Goal: Task Accomplishment & Management: Manage account settings

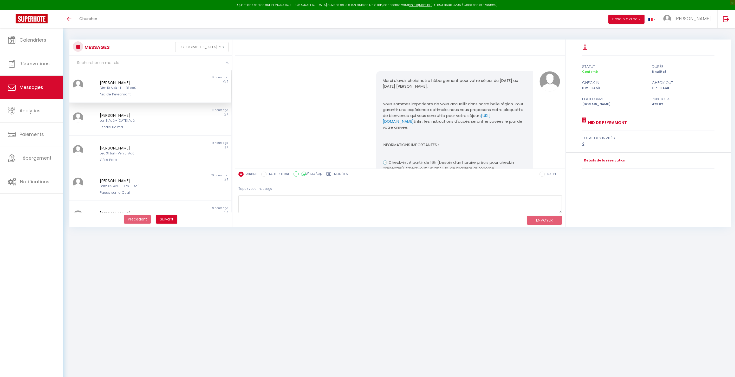
select select "message"
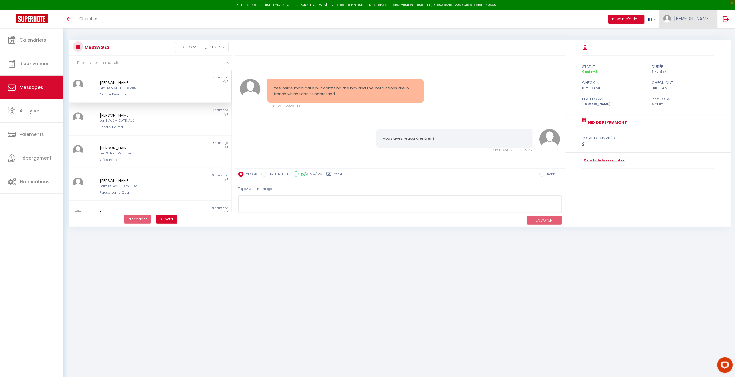
click at [671, 20] on img at bounding box center [667, 19] width 8 height 8
click at [693, 35] on link "Paramètres" at bounding box center [696, 36] width 38 height 9
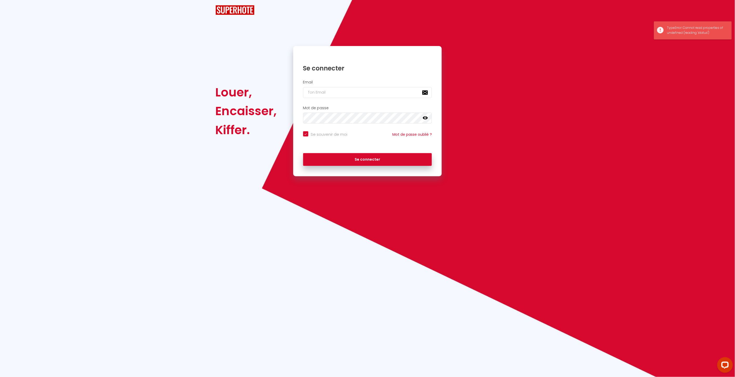
checkbox input "true"
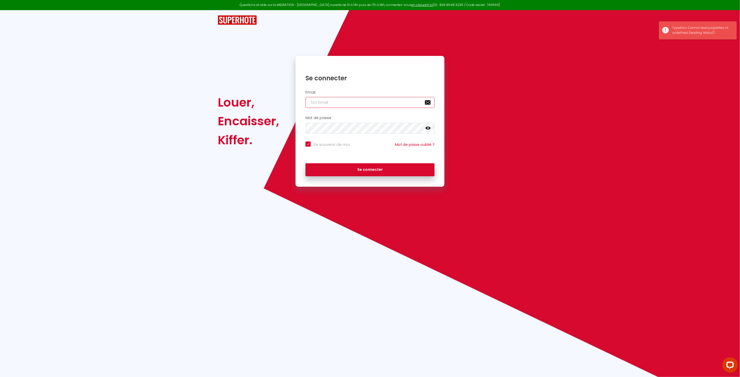
type input "[EMAIL_ADDRESS][DOMAIN_NAME]"
click at [364, 168] on button "Se connecter" at bounding box center [369, 169] width 129 height 13
checkbox input "true"
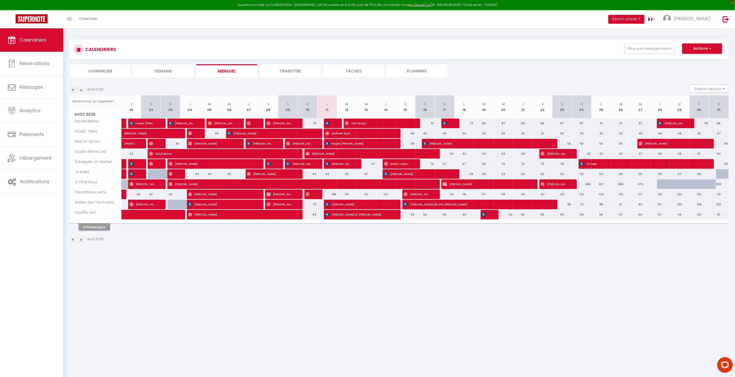
click at [97, 226] on button "Afficher plus" at bounding box center [94, 227] width 31 height 7
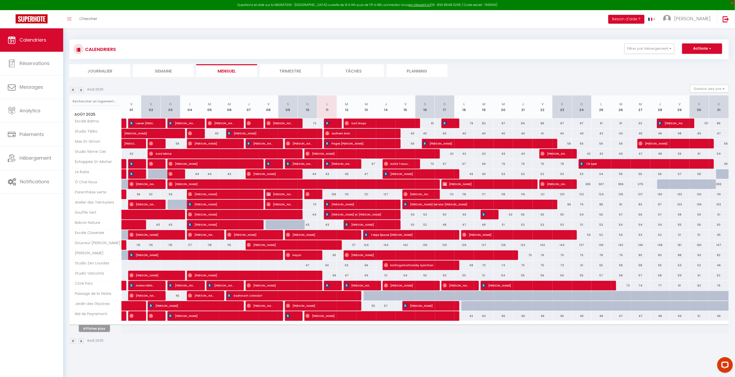
click at [94, 335] on div "Août 2025" at bounding box center [399, 341] width 660 height 15
click at [396, 264] on span "Kathirgamathamby Ajanthan" at bounding box center [416, 265] width 65 height 10
select select "OK"
select select "0"
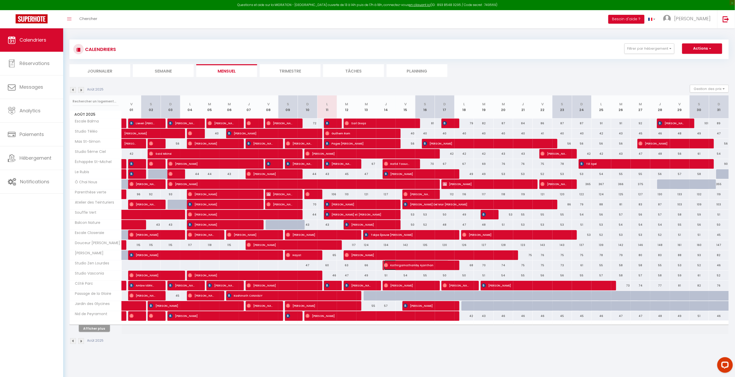
select select "0"
select select "1"
select select
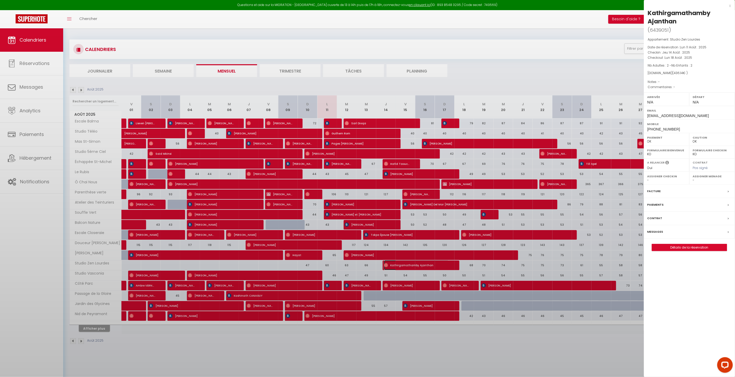
select select "19103"
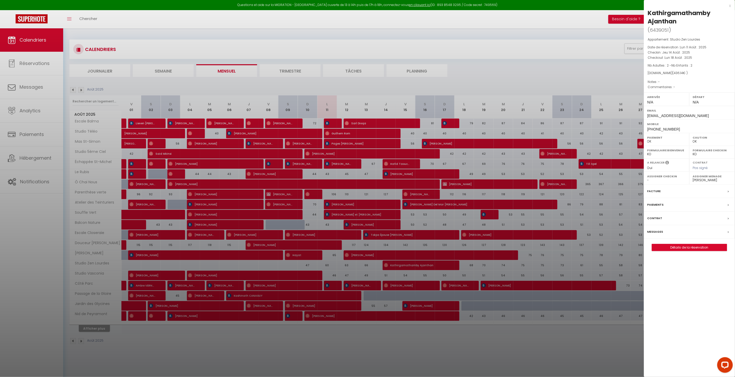
click at [656, 233] on label "Messages" at bounding box center [656, 231] width 16 height 5
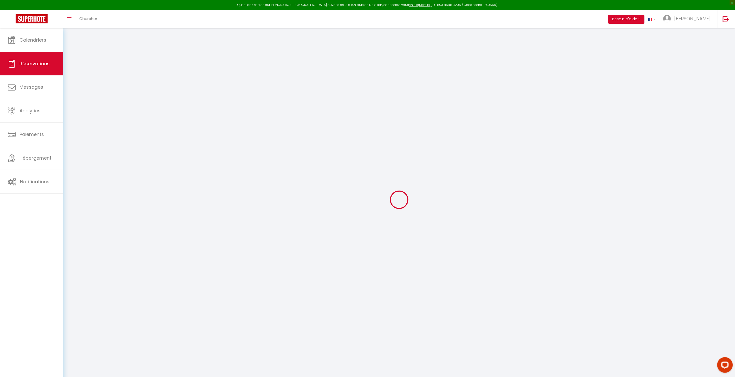
select select
checkbox input "false"
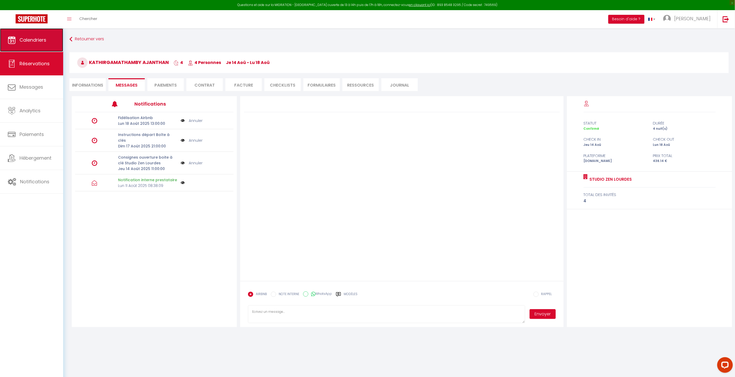
click at [36, 44] on link "Calendriers" at bounding box center [31, 39] width 63 height 23
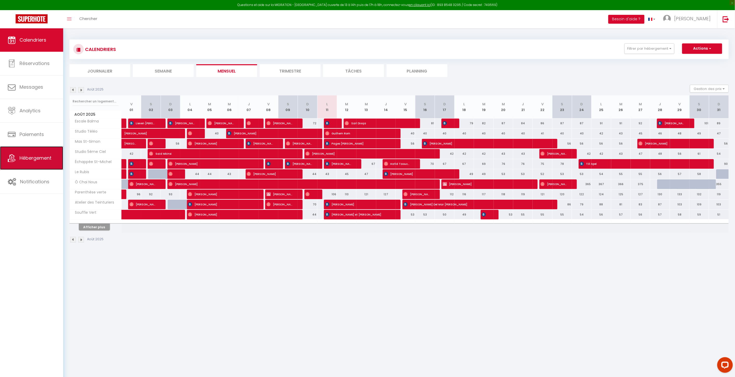
click at [30, 158] on span "Hébergement" at bounding box center [36, 158] width 32 height 7
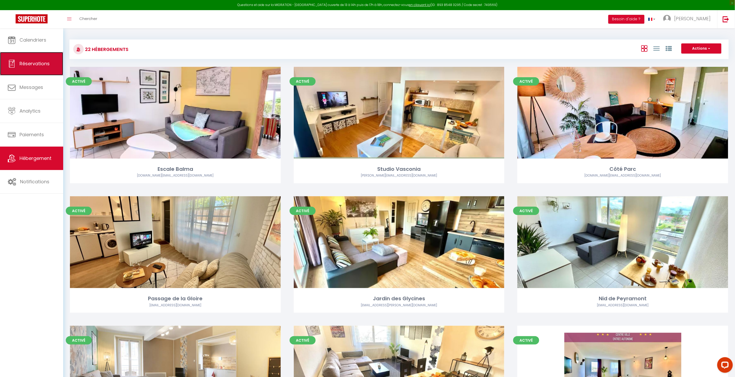
click at [38, 66] on span "Réservations" at bounding box center [35, 63] width 30 height 7
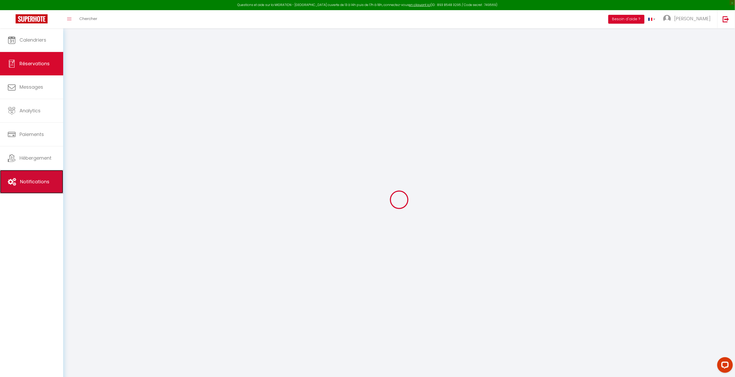
click at [44, 181] on span "Notifications" at bounding box center [34, 181] width 29 height 7
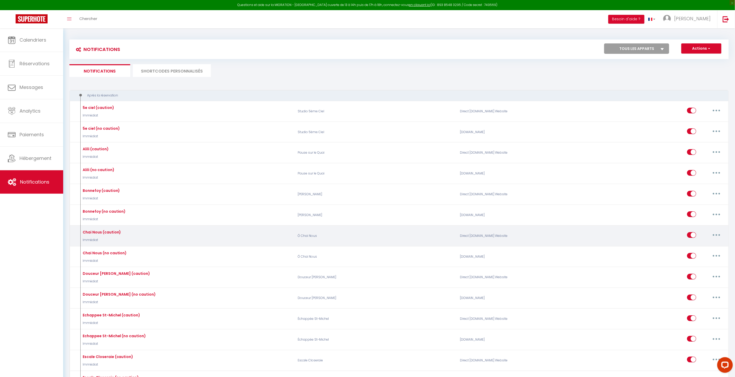
select select
checkbox input "false"
select select
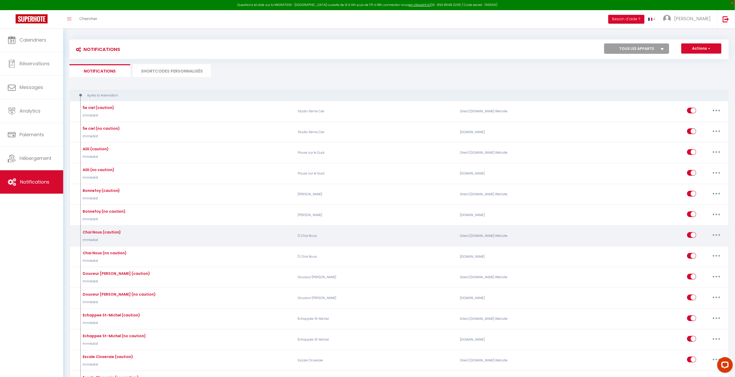
checkbox input "false"
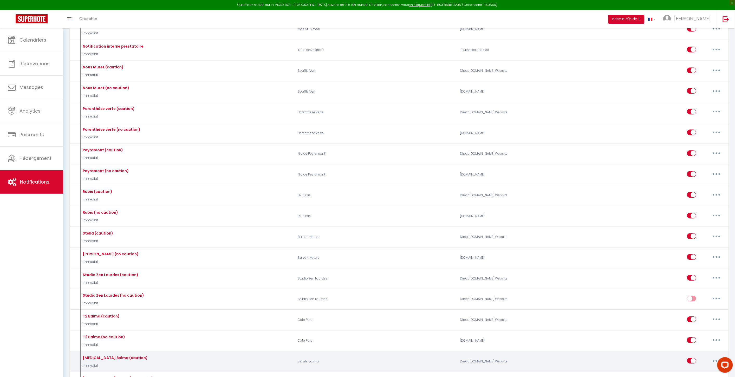
scroll to position [607, 0]
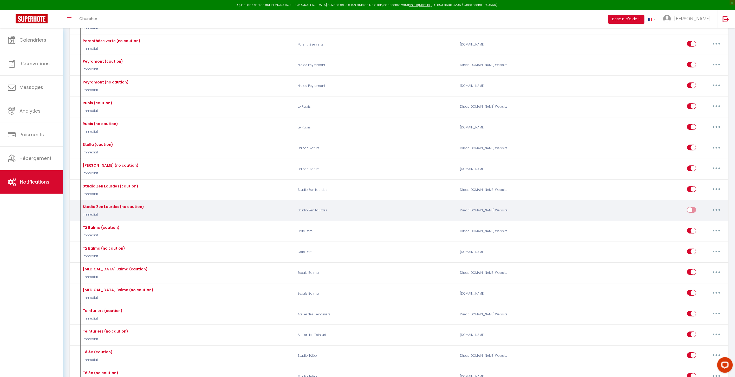
drag, startPoint x: 692, startPoint y: 217, endPoint x: 719, endPoint y: 218, distance: 26.5
click at [719, 218] on div "Editer Dupliquer Tester Supprimer" at bounding box center [705, 210] width 37 height 15
click at [718, 214] on button "button" at bounding box center [716, 210] width 15 height 8
click at [703, 226] on link "Editer" at bounding box center [703, 221] width 38 height 9
type input "Studio Zen Lourdes (no caution)"
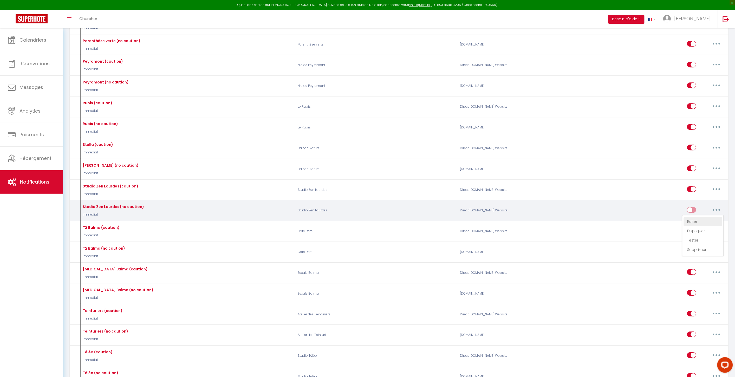
select select "Immédiat"
select select "if_booking_is_paid"
checkbox input "true"
checkbox input "false"
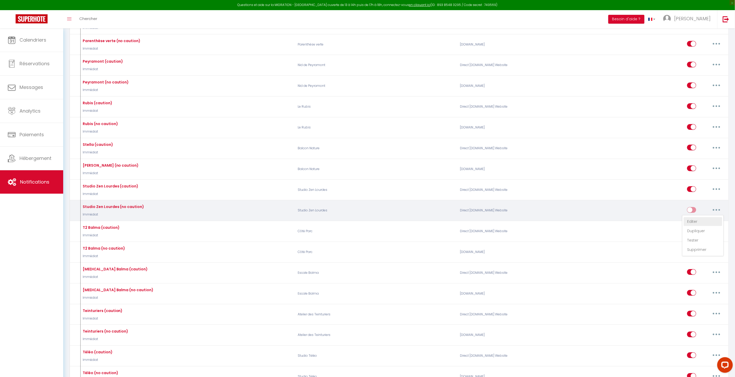
radio input "true"
type input "Pour votre séjour"
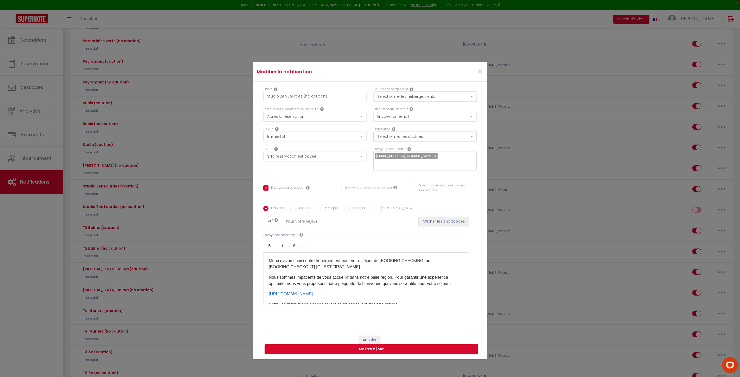
click at [429, 100] on button "Sélectionner les hébergements" at bounding box center [424, 97] width 103 height 10
click at [428, 101] on button "Sélectionner les hébergements" at bounding box center [424, 97] width 103 height 10
click at [411, 141] on button "Sélectionnez les chaînes" at bounding box center [424, 137] width 103 height 10
click at [374, 151] on input "Tous les apparts" at bounding box center [426, 149] width 107 height 5
checkbox input "true"
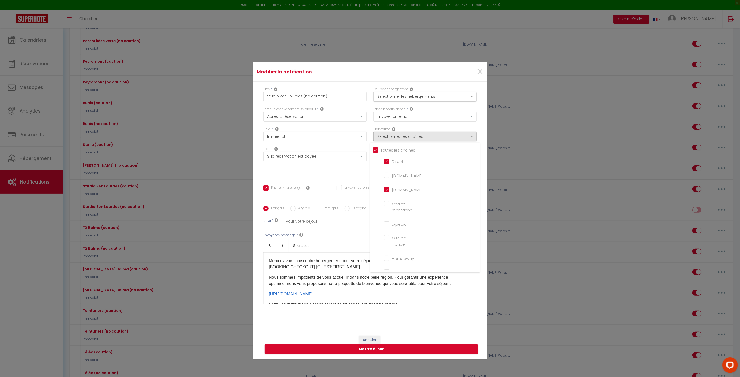
checkbox input "true"
checkbox montagne "true"
checkbox input "true"
checkbox France "true"
checkbox input "true"
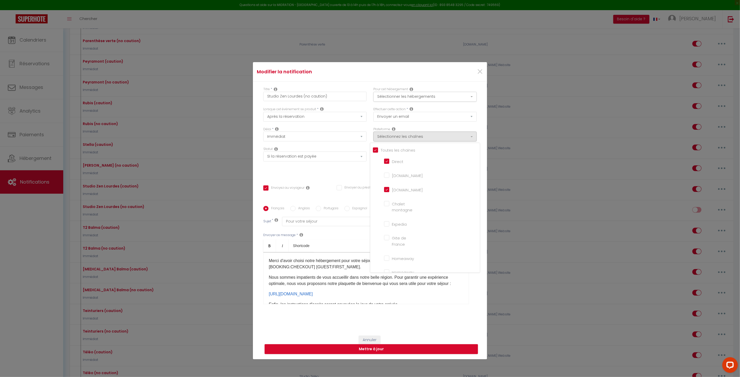
checkbox iCal "true"
checkbox input "true"
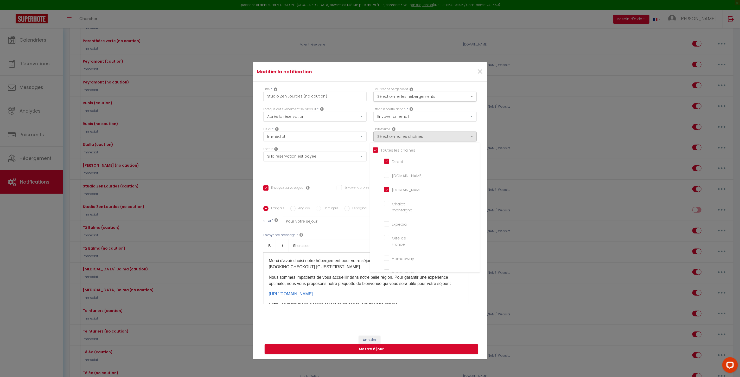
checkbox tourisme "true"
checkbox input "true"
checkbox input "false"
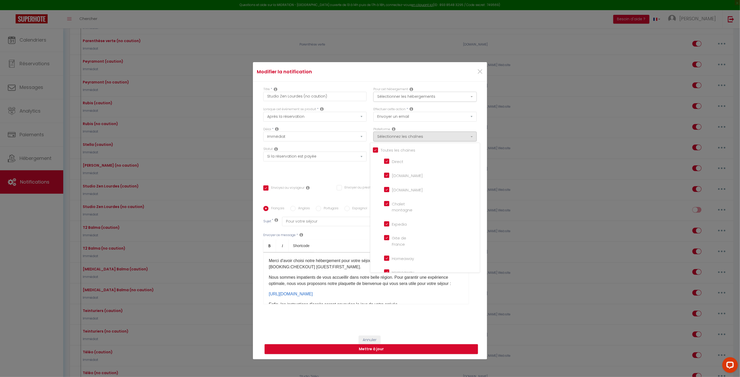
click at [373, 152] on input "Tous les apparts" at bounding box center [426, 149] width 107 height 5
checkbox input "false"
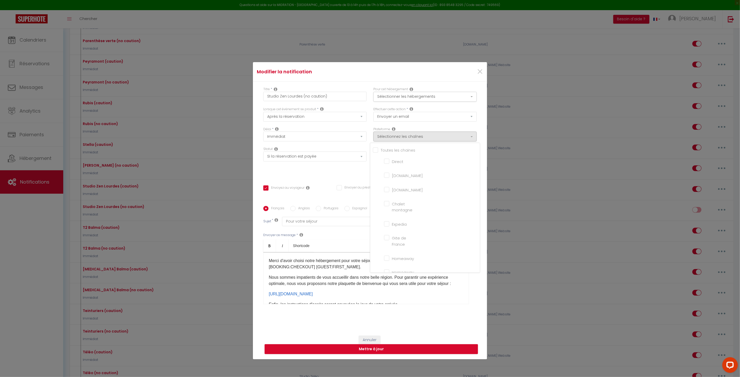
checkbox montagne "false"
checkbox input "false"
checkbox France "false"
checkbox input "false"
checkbox iCal "false"
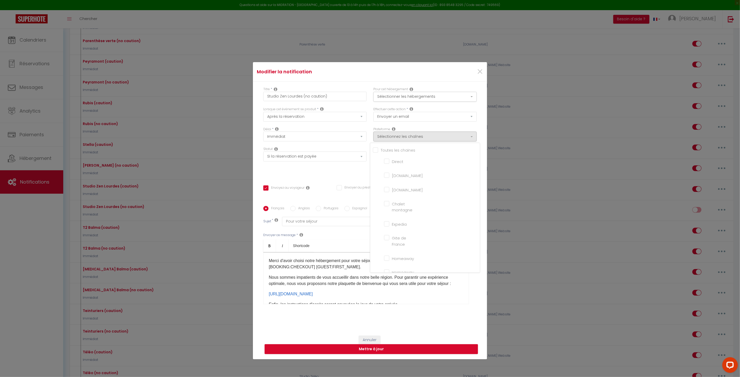
checkbox input "false"
checkbox tourisme "false"
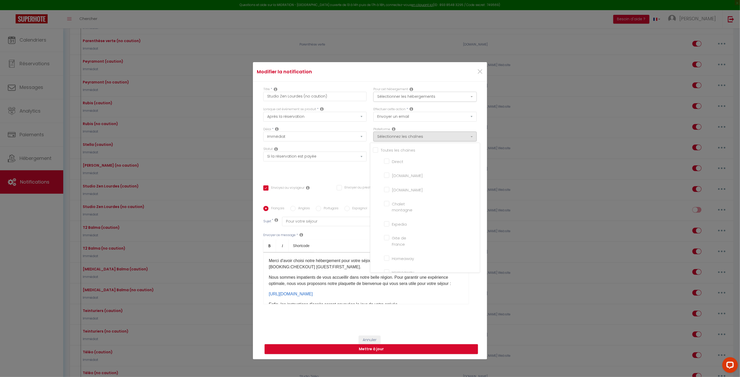
checkbox input "false"
checkbox input "true"
checkbox input "false"
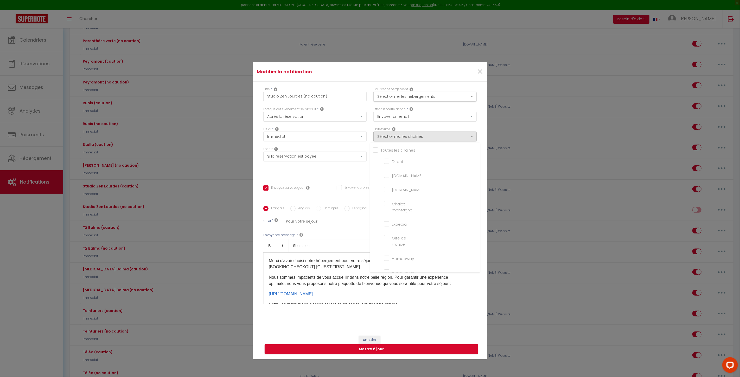
click at [385, 178] on input "[DOMAIN_NAME]" at bounding box center [399, 174] width 30 height 5
checkbox input "true"
checkbox input "false"
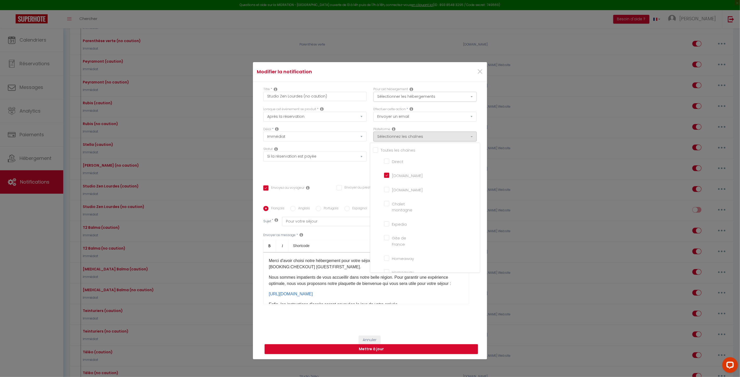
click at [333, 277] on p "Nous sommes impatients de vous accueillir dans notre belle région. Pour garanti…" at bounding box center [366, 280] width 195 height 12
click at [441, 348] on button "Mettre à jour" at bounding box center [370, 349] width 213 height 10
checkbox input "true"
checkbox input "false"
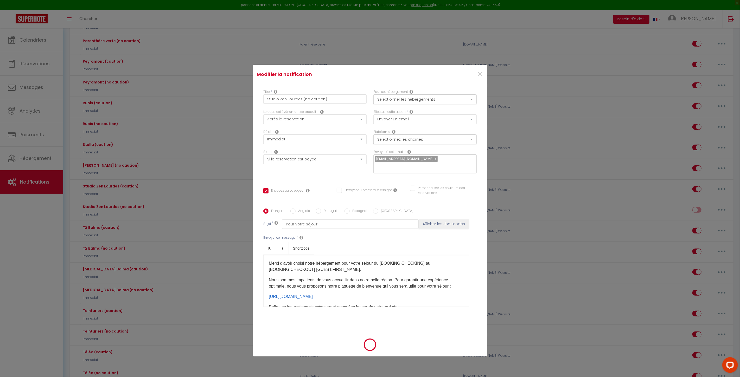
click at [389, 271] on div "Merci d'avoir choisi notre hébergement pour votre séjour du [BOOKING:CHECKING] …" at bounding box center [365, 281] width 205 height 52
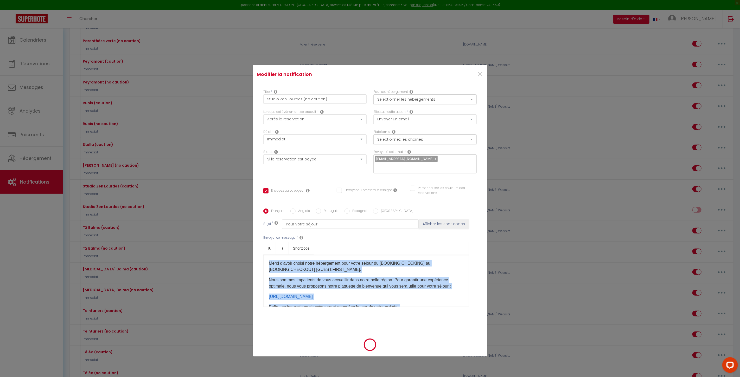
copy div "Merci d'avoir choisi notre hébergement pour votre séjour du [BOOKING:CHECKING] …"
click at [479, 75] on span "×" at bounding box center [479, 75] width 7 height 16
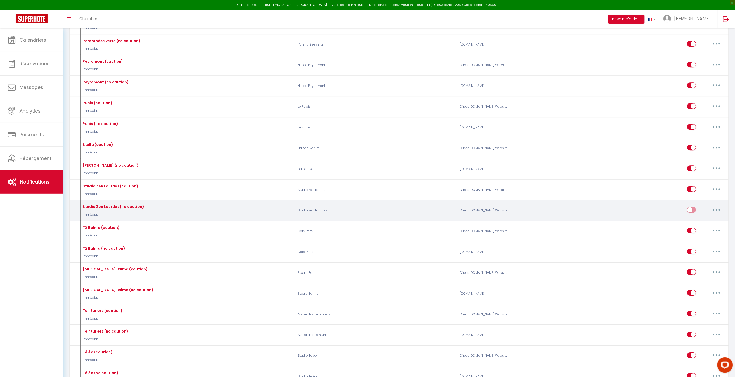
click at [656, 218] on div "Editer Dupliquer Tester Supprimer" at bounding box center [646, 210] width 163 height 15
click at [691, 215] on input "checkbox" at bounding box center [691, 211] width 9 height 8
checkbox input "true"
click at [712, 214] on button "button" at bounding box center [716, 210] width 15 height 8
click at [502, 217] on div "[DOMAIN_NAME]" at bounding box center [511, 210] width 108 height 15
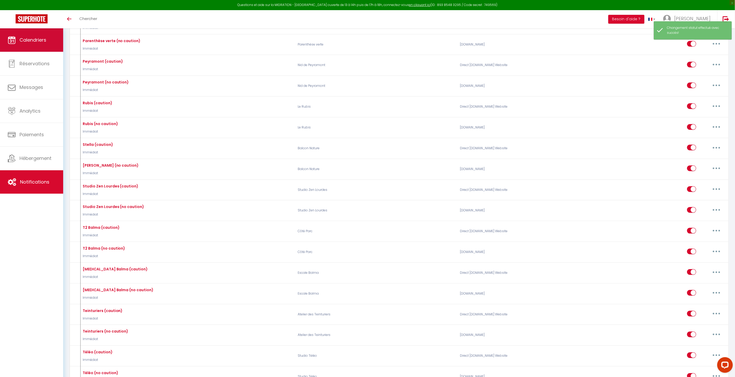
click at [40, 39] on span "Calendriers" at bounding box center [33, 40] width 27 height 7
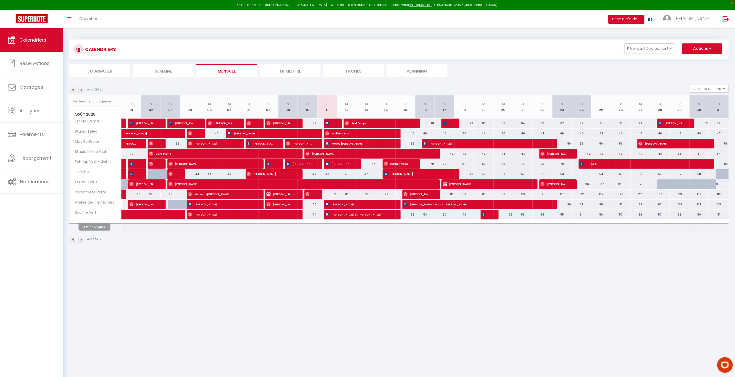
click at [97, 225] on button "Afficher plus" at bounding box center [94, 227] width 31 height 7
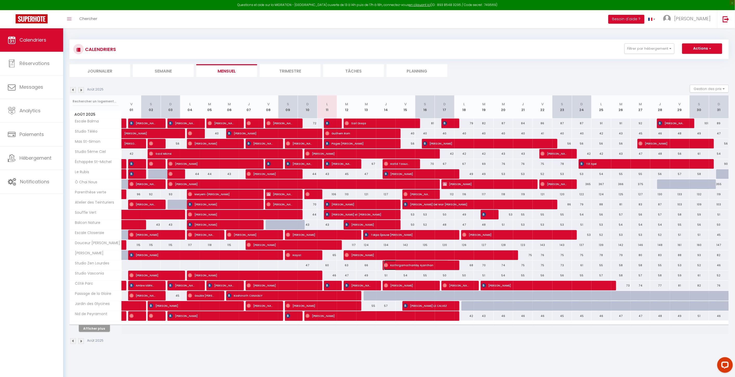
click at [389, 267] on span "Kathirgamathamby Ajanthan" at bounding box center [416, 265] width 65 height 10
select select "OK"
select select "0"
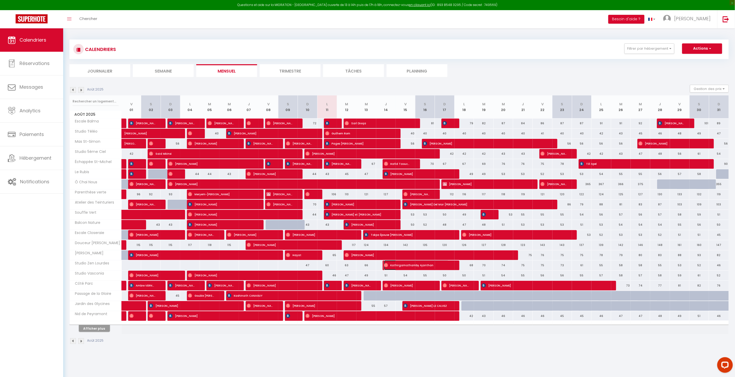
select select "1"
select select
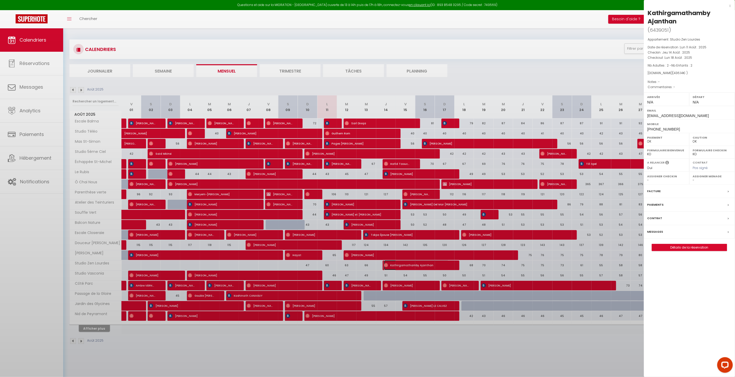
select select "19103"
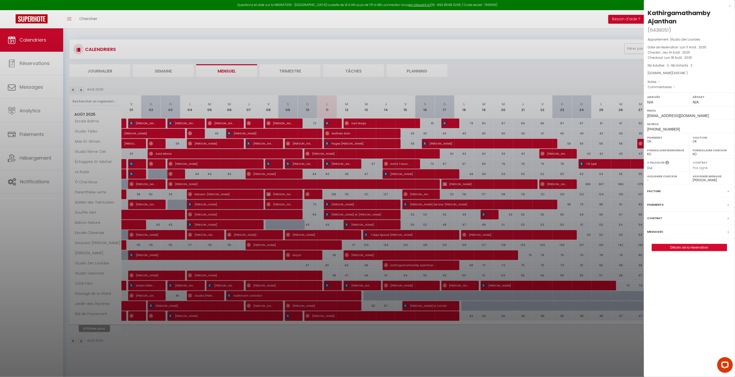
click at [659, 230] on label "Messages" at bounding box center [656, 231] width 16 height 5
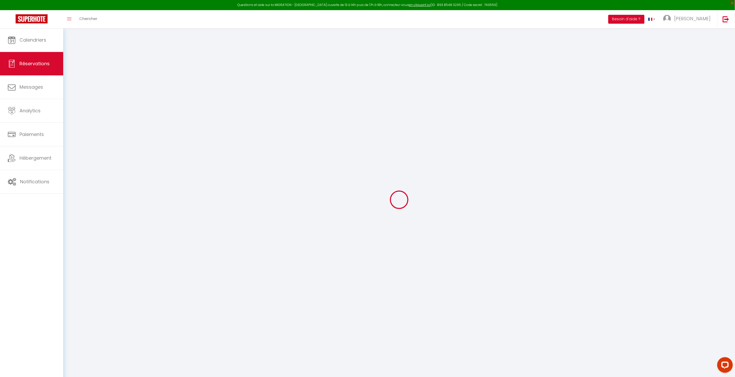
select select
checkbox input "false"
select select
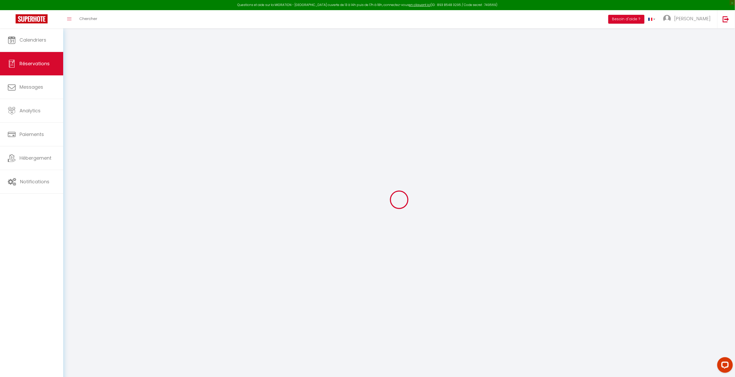
select select
checkbox input "false"
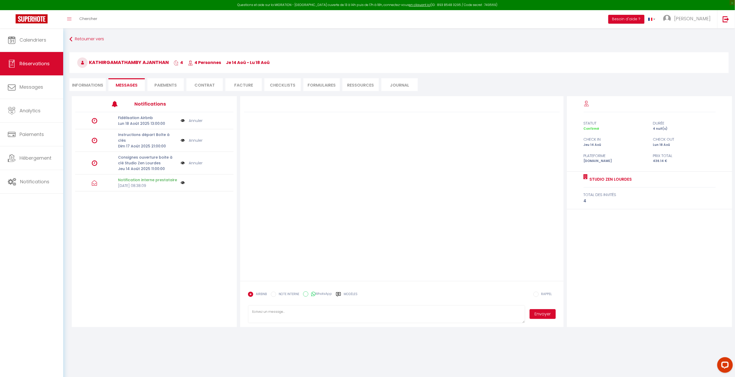
click at [312, 322] on textarea at bounding box center [386, 314] width 277 height 18
paste textarea "Lorem i'dolor sitame conse adipiscinge sedd eiusm tempor in [UTLABOR:ETDOLORE] …"
type textarea "Lorem i'dolor sitame conse adipiscinge sedd eiusm tempor in [UTLABOR:ETDOLORE] …"
click at [541, 310] on button "Envoyer" at bounding box center [543, 314] width 26 height 10
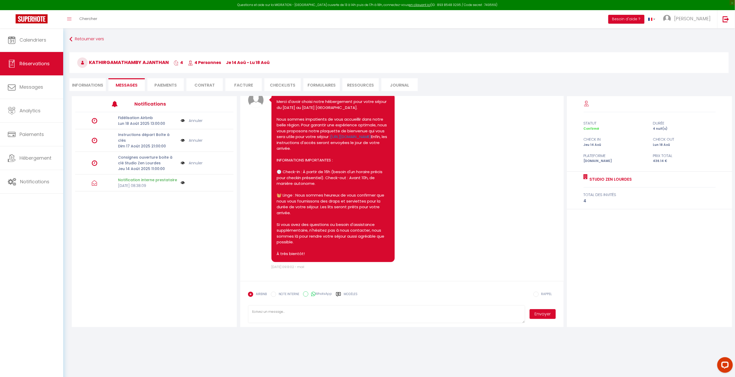
scroll to position [0, 0]
